Goal: Navigation & Orientation: Find specific page/section

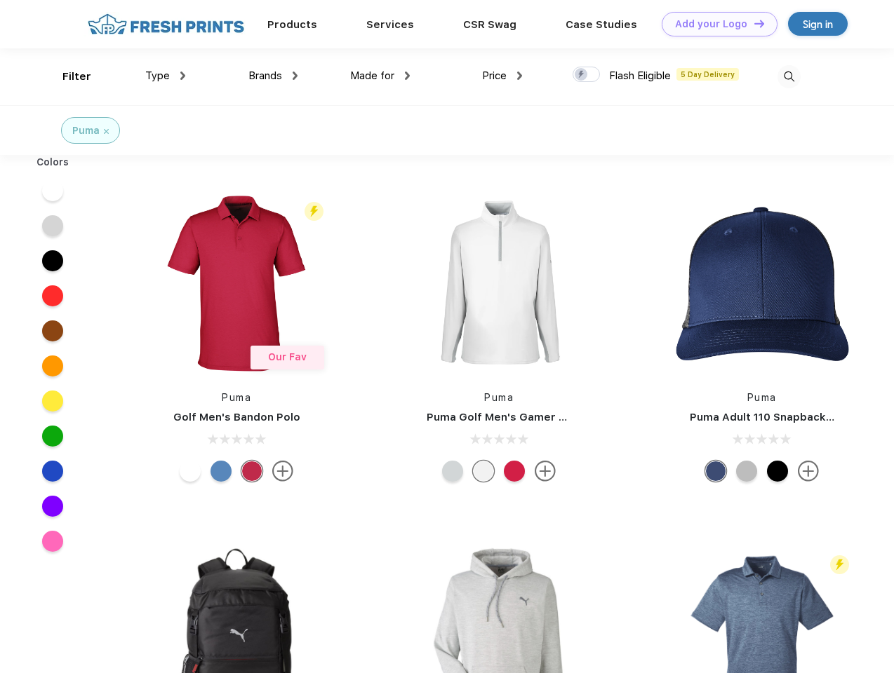
click at [714, 24] on link "Add your Logo Design Tool" at bounding box center [720, 24] width 116 height 25
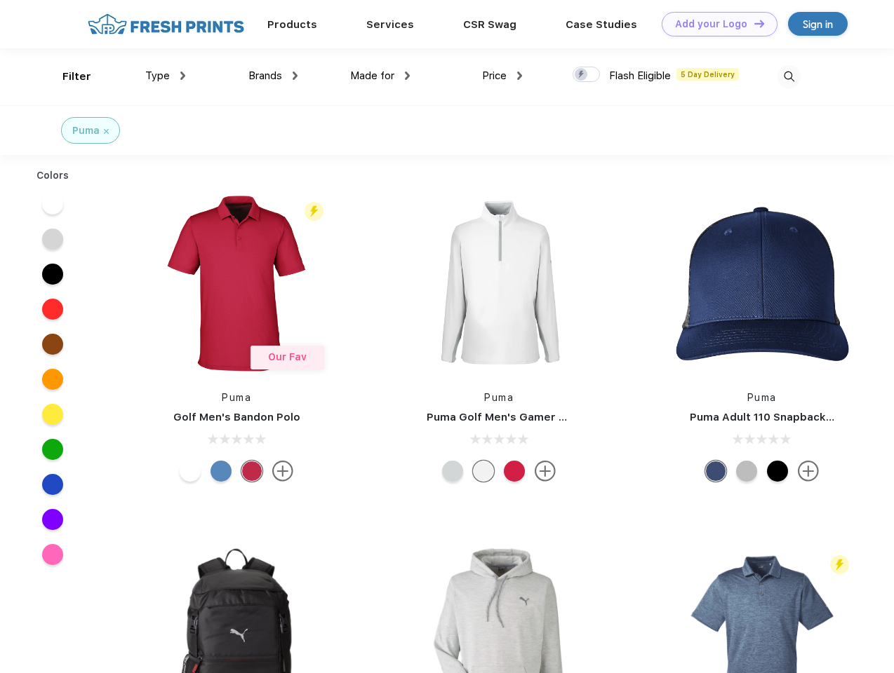
click at [0, 0] on div "Design Tool" at bounding box center [0, 0] width 0 height 0
click at [753, 23] on link "Add your Logo Design Tool" at bounding box center [720, 24] width 116 height 25
click at [67, 76] on div "Filter" at bounding box center [76, 77] width 29 height 16
click at [166, 76] on span "Type" at bounding box center [157, 75] width 25 height 13
click at [273, 76] on span "Brands" at bounding box center [265, 75] width 34 height 13
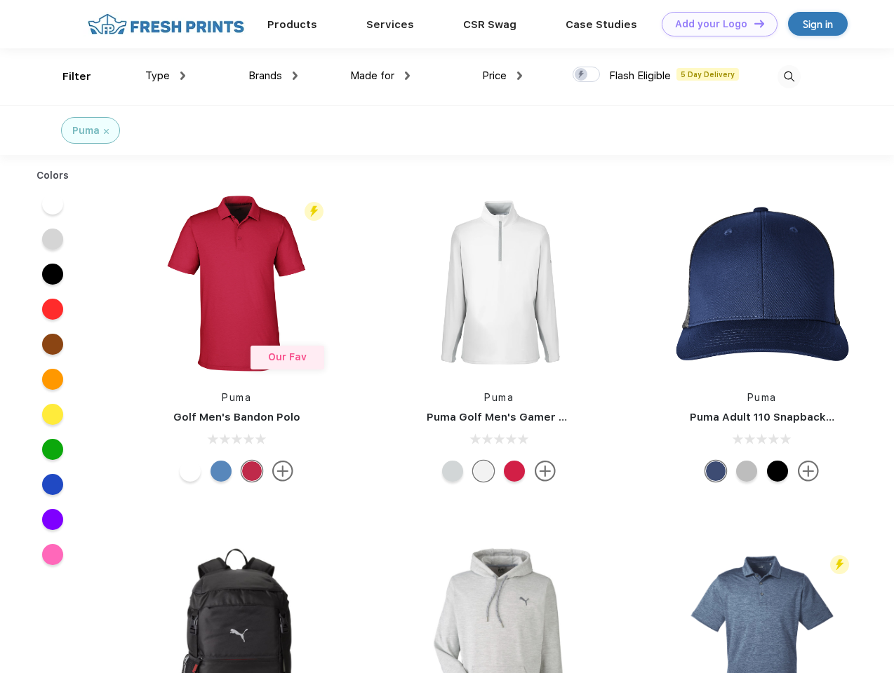
click at [380, 76] on span "Made for" at bounding box center [372, 75] width 44 height 13
click at [502, 76] on span "Price" at bounding box center [494, 75] width 25 height 13
click at [586, 75] on div at bounding box center [585, 74] width 27 height 15
click at [582, 75] on input "checkbox" at bounding box center [576, 70] width 9 height 9
click at [789, 76] on img at bounding box center [788, 76] width 23 height 23
